Goal: Complete application form

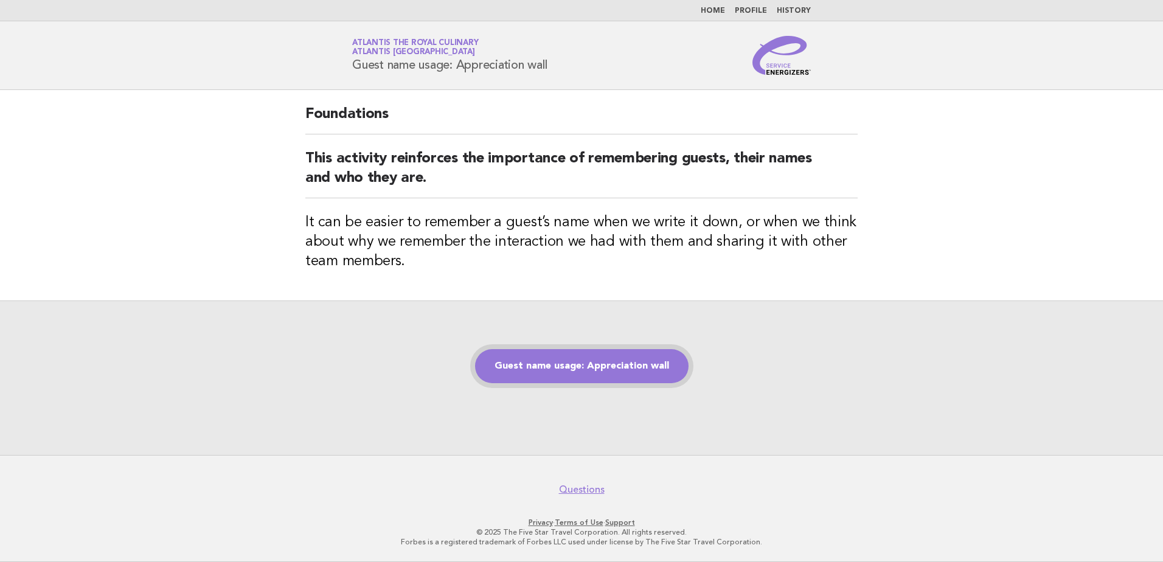
click at [554, 359] on link "Guest name usage: Appreciation wall" at bounding box center [581, 366] width 213 height 34
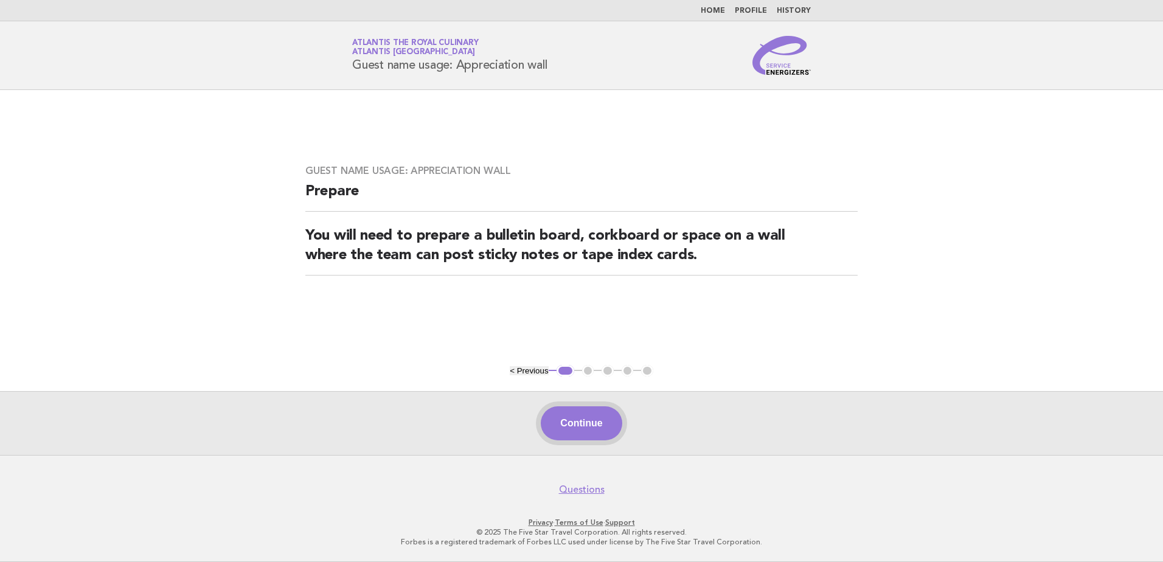
click at [581, 419] on button "Continue" at bounding box center [581, 423] width 81 height 34
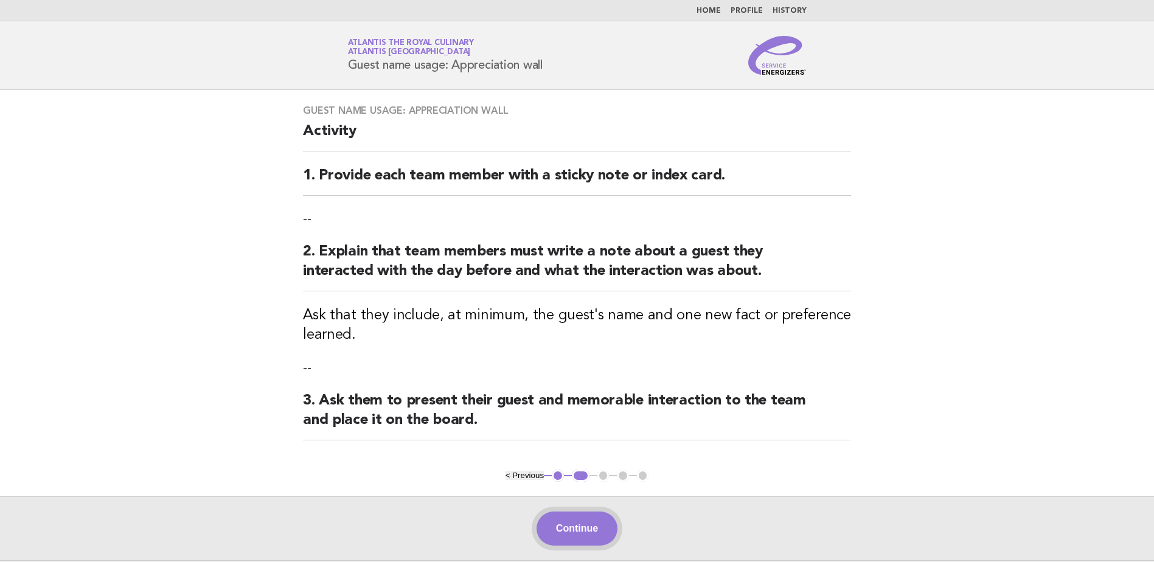
click at [589, 533] on button "Continue" at bounding box center [576, 529] width 81 height 34
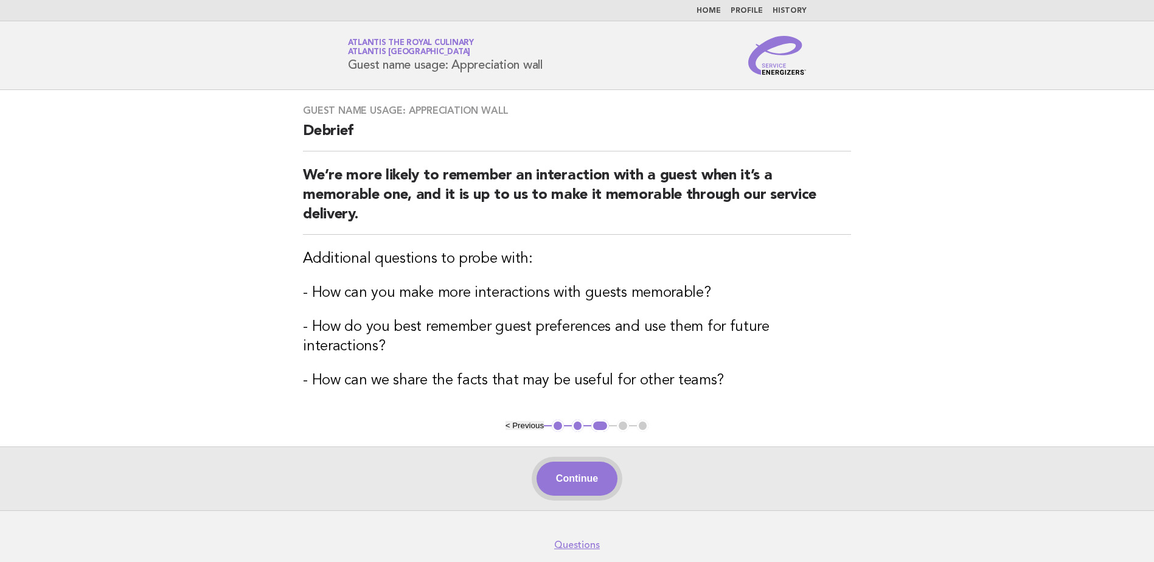
click at [592, 462] on button "Continue" at bounding box center [576, 479] width 81 height 34
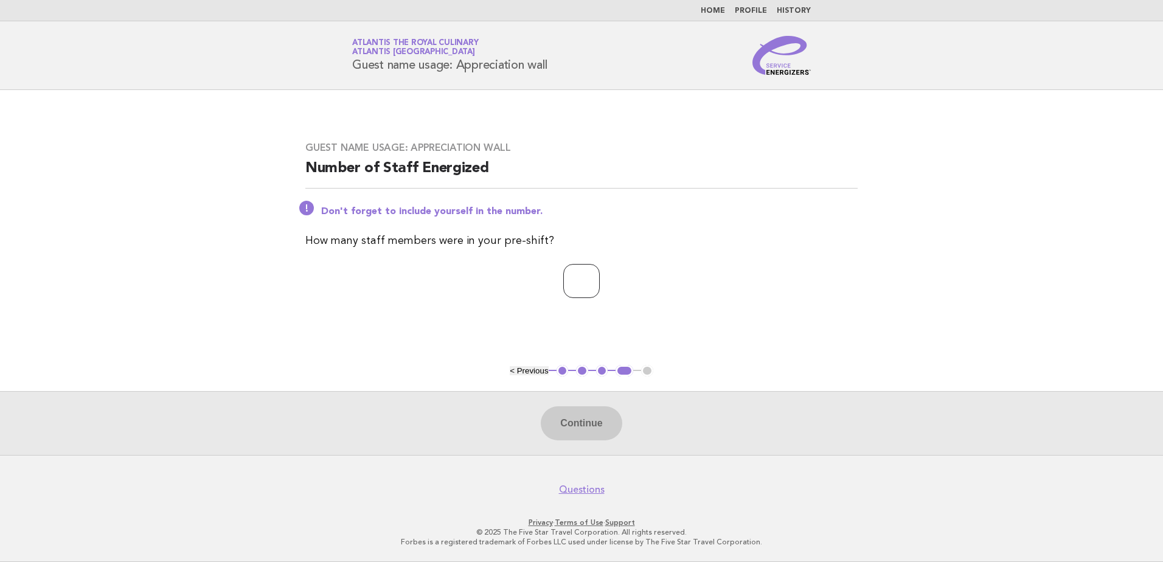
click at [569, 291] on input "number" at bounding box center [581, 281] width 36 height 34
type input "*"
click at [591, 431] on button "Continue" at bounding box center [581, 423] width 81 height 34
